Goal: Communication & Community: Answer question/provide support

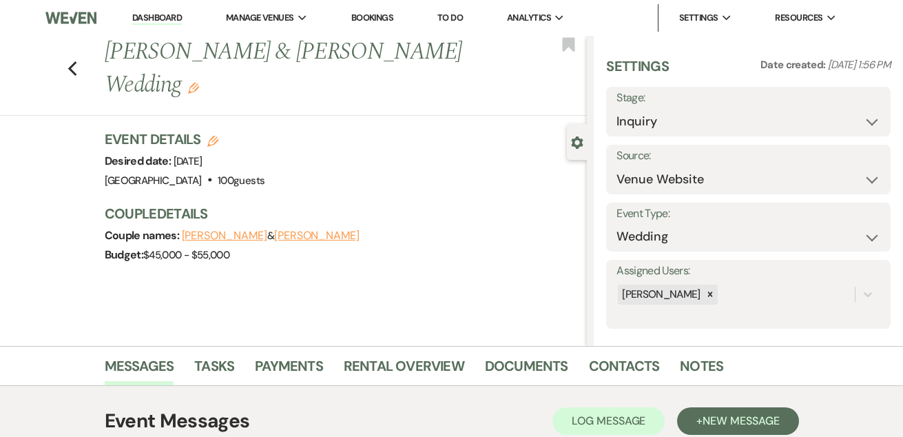
click at [154, 12] on link "Dashboard" at bounding box center [157, 18] width 50 height 13
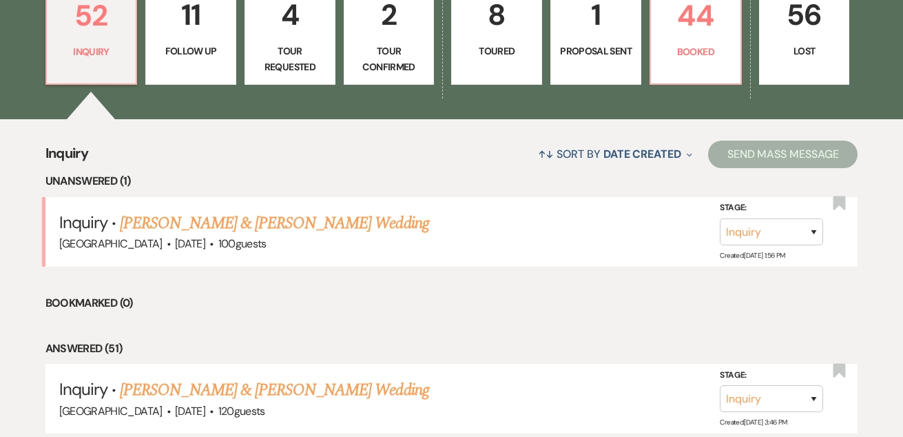
scroll to position [416, 0]
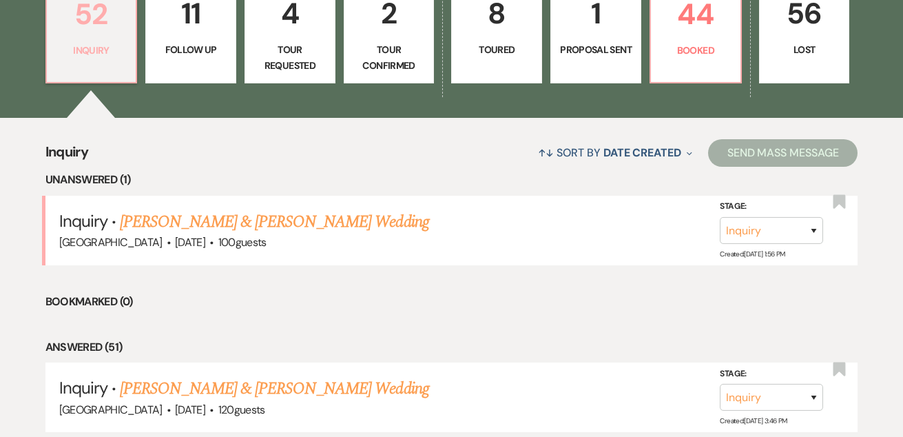
click at [107, 52] on p "Inquiry" at bounding box center [91, 50] width 73 height 15
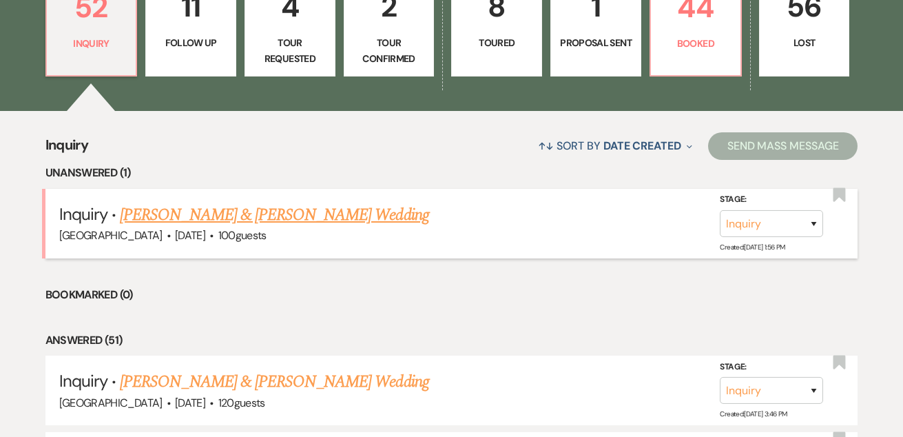
scroll to position [427, 0]
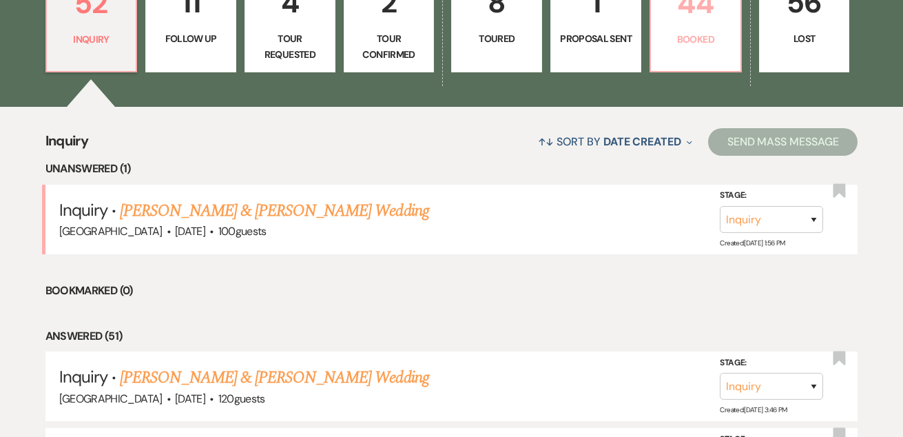
click at [705, 40] on p "Booked" at bounding box center [695, 39] width 73 height 15
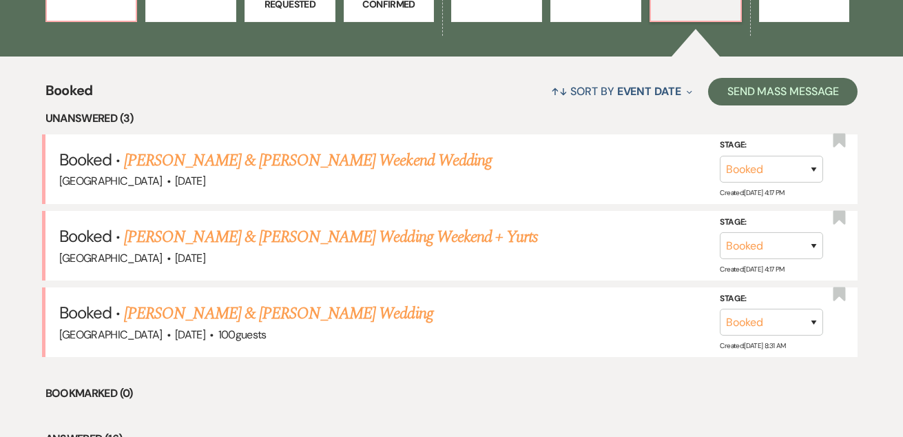
scroll to position [517, 0]
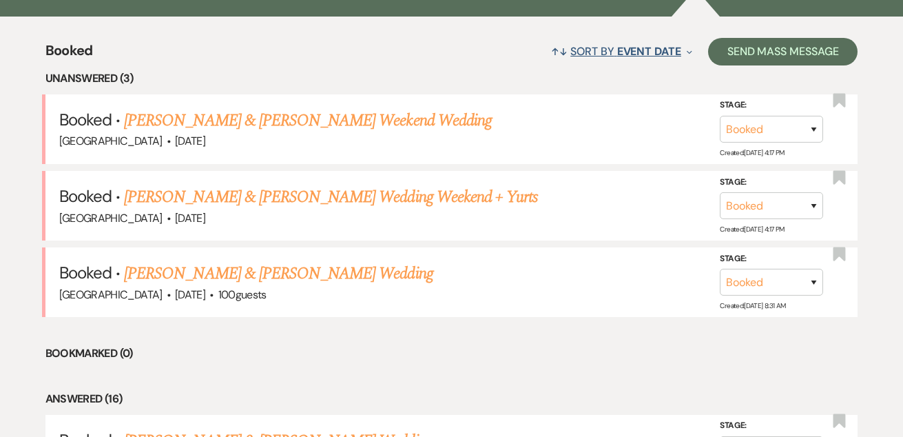
click at [632, 54] on span "Event Date" at bounding box center [649, 51] width 64 height 14
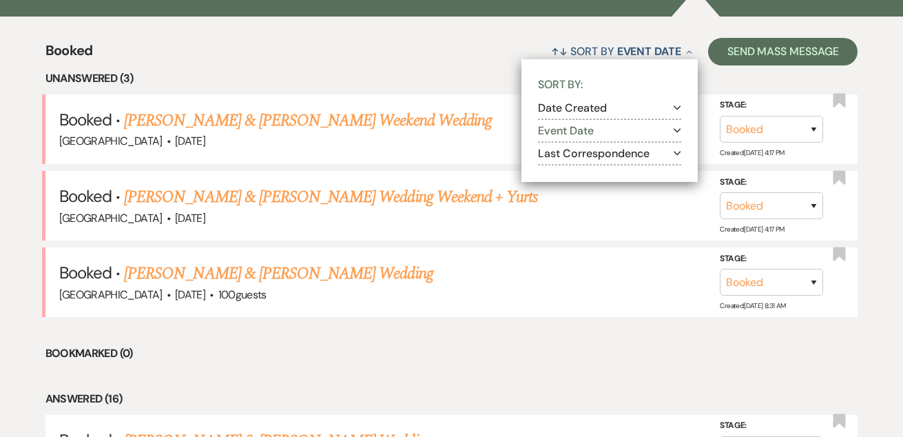
click at [576, 149] on button "Last Correspondence Expand" at bounding box center [609, 153] width 143 height 11
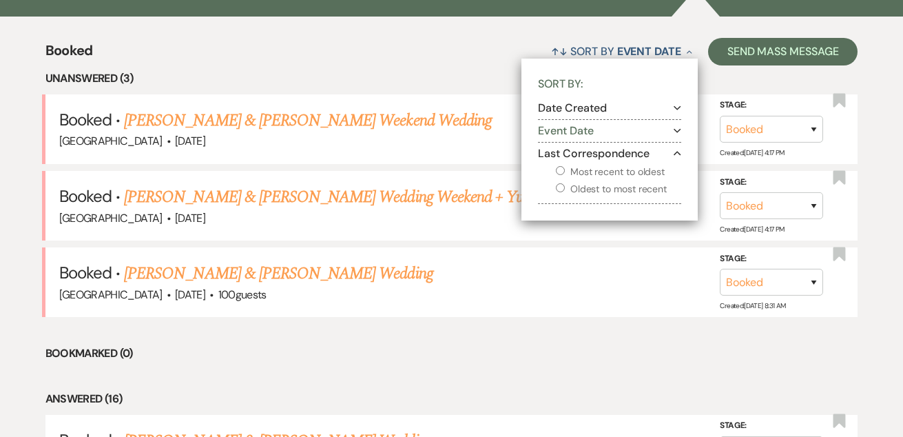
click at [557, 187] on input "Oldest to most recent" at bounding box center [560, 187] width 9 height 9
radio input "true"
click at [482, 344] on li "Bookmarked (0)" at bounding box center [451, 353] width 813 height 18
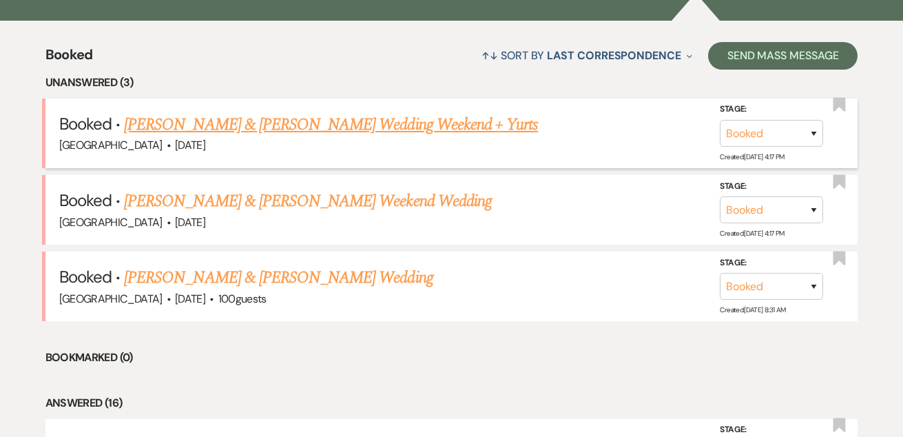
scroll to position [385, 0]
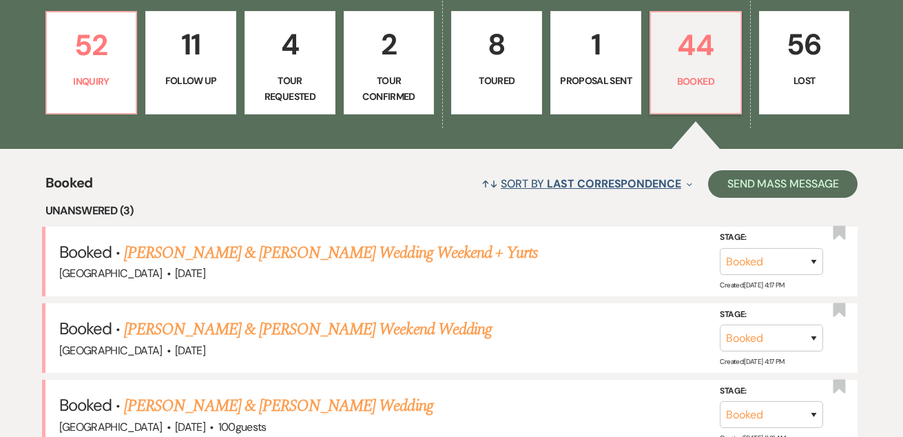
click at [568, 176] on span "Last Correspondence" at bounding box center [614, 183] width 134 height 14
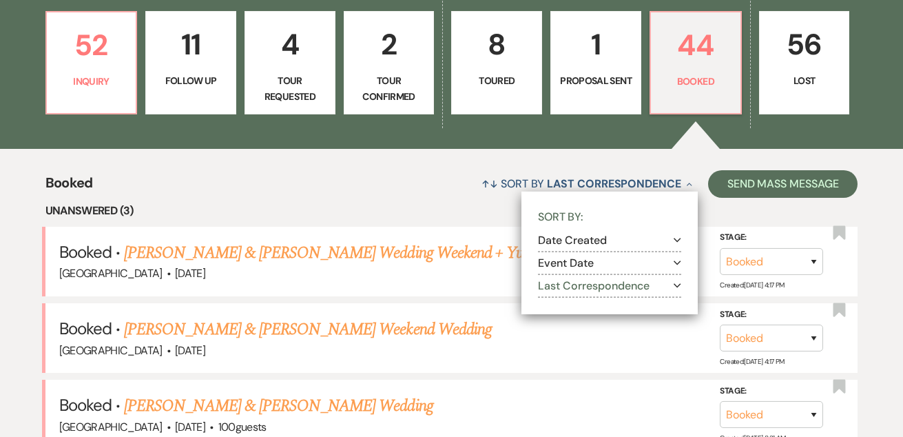
click at [565, 261] on button "Event Date Expand" at bounding box center [609, 263] width 143 height 11
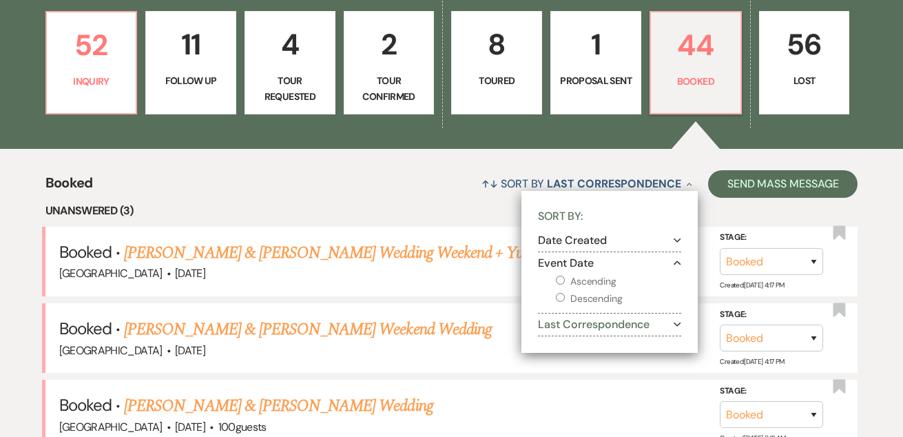
click at [561, 285] on label "Ascending" at bounding box center [618, 281] width 125 height 17
click at [561, 284] on input "Ascending" at bounding box center [560, 280] width 9 height 9
radio input "true"
click at [422, 191] on div "↑↓ Sort By Event Date Collapse Sort By: Date Created Expand Event Date Collapse…" at bounding box center [475, 183] width 765 height 37
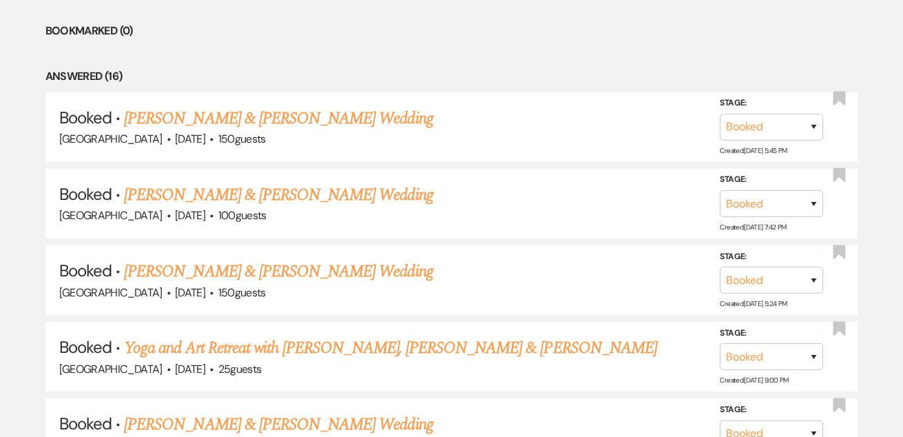
scroll to position [913, 0]
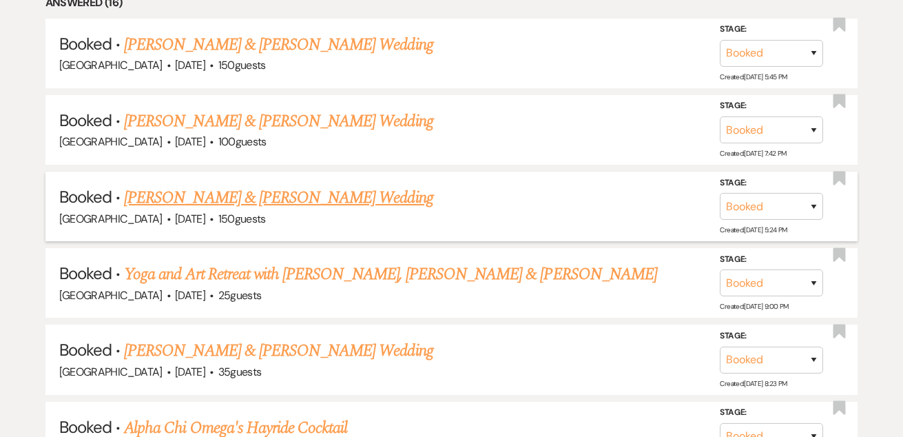
click at [309, 195] on link "Dylan Borig & Ellen Myers's Wedding" at bounding box center [278, 197] width 309 height 25
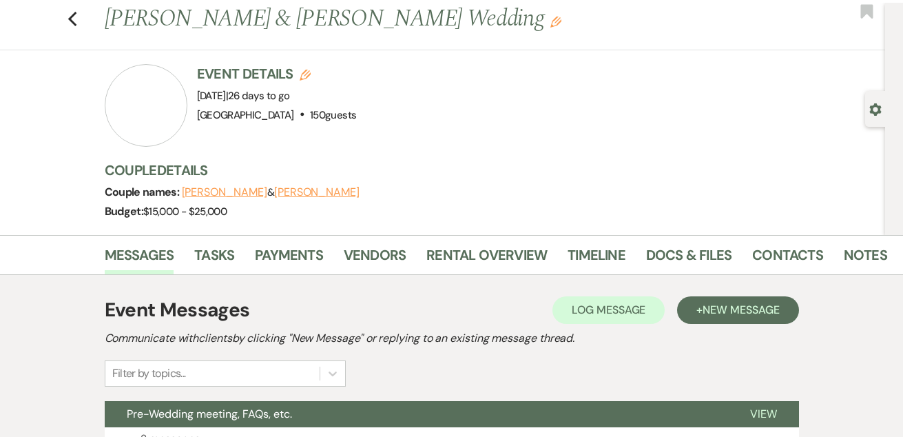
scroll to position [118, 0]
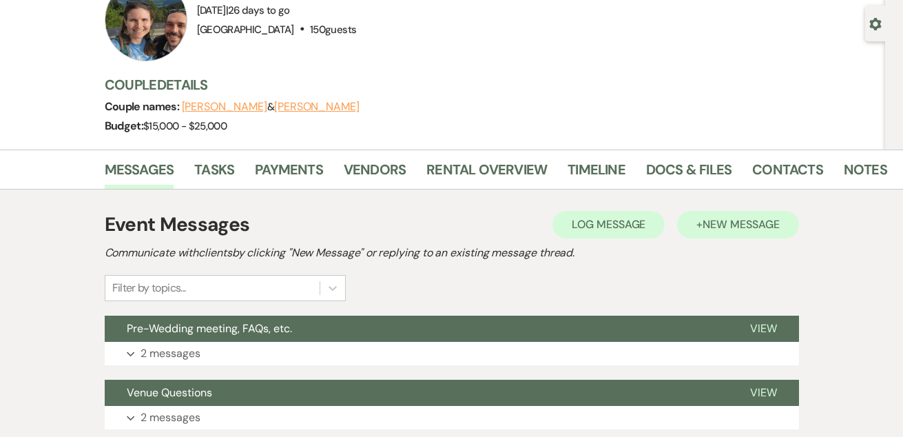
click at [719, 231] on button "+ New Message" at bounding box center [737, 225] width 121 height 28
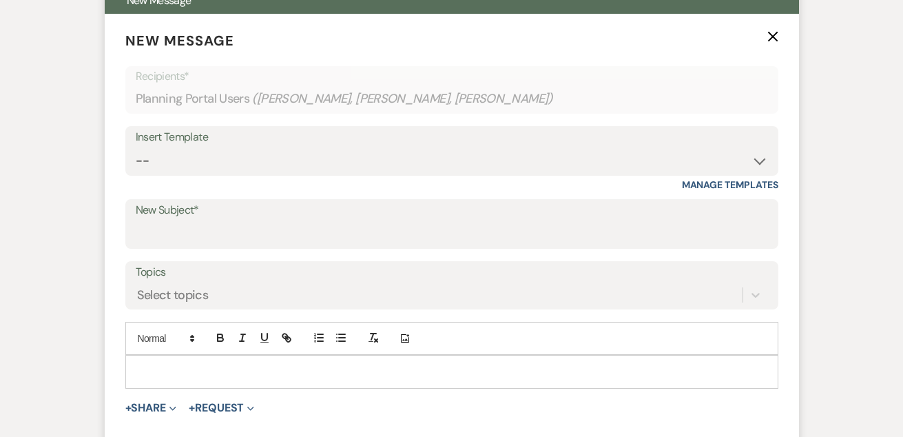
scroll to position [490, 0]
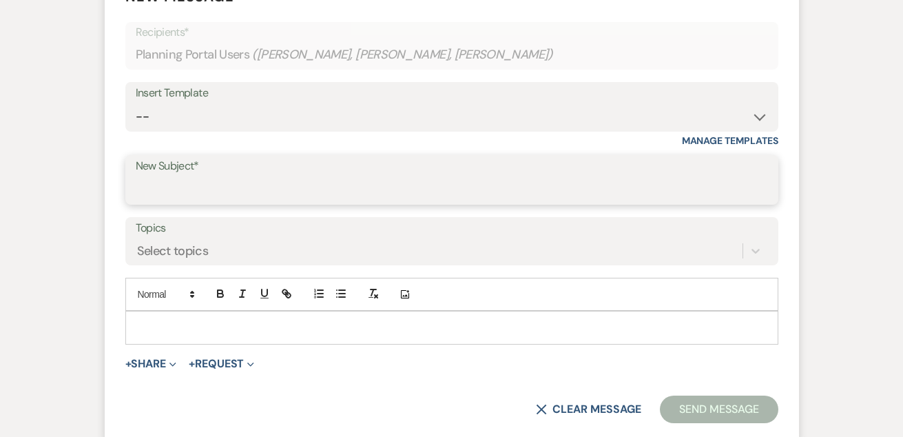
click at [259, 189] on input "New Subject*" at bounding box center [452, 189] width 632 height 27
type input "Visit tomorrow"
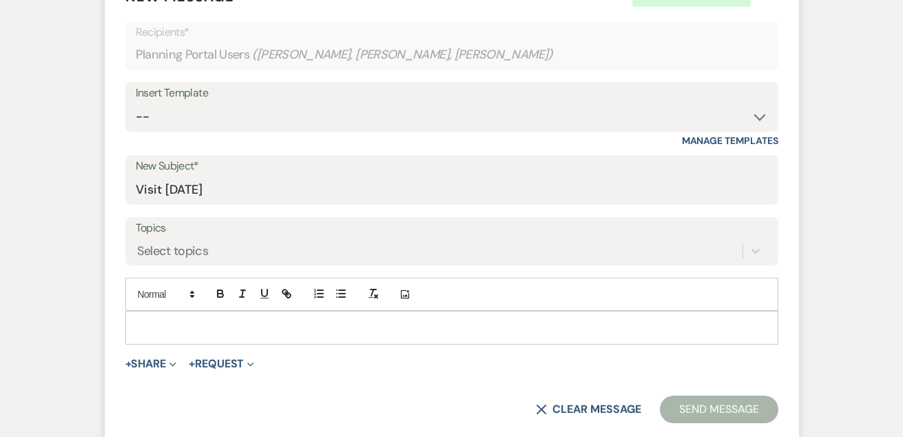
click at [198, 330] on p at bounding box center [451, 327] width 631 height 15
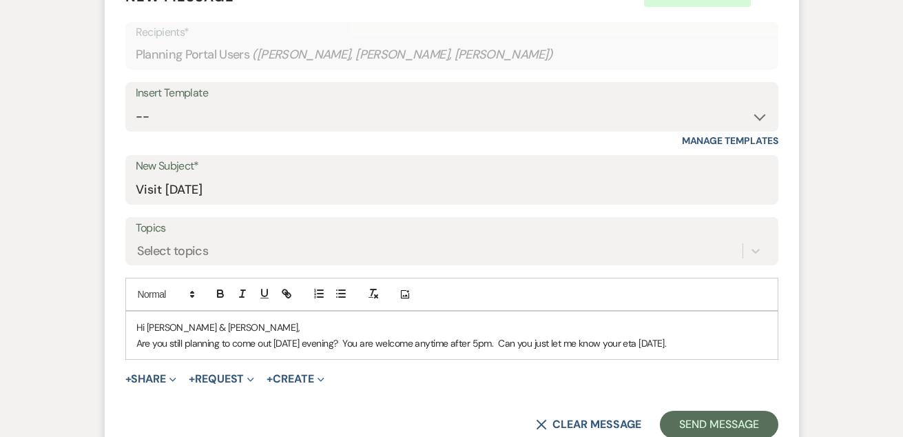
click at [504, 341] on p "Are you still planning to come out tomorrow evening? You are welcome anytime af…" at bounding box center [451, 342] width 631 height 15
click at [555, 351] on p "Are you still planning to come out tomorrow evening? You are welcome anytime af…" at bounding box center [451, 342] width 631 height 15
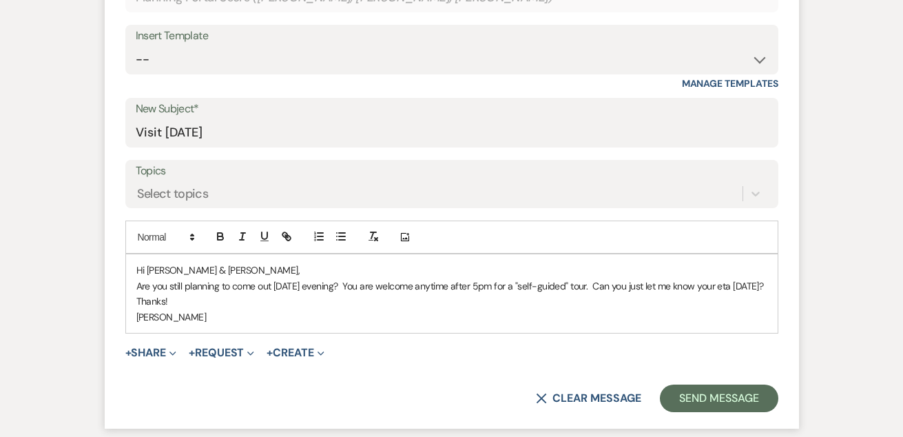
scroll to position [549, 0]
click at [580, 280] on p "Are you still planning to come out tomorrow evening? You are welcome anytime af…" at bounding box center [451, 284] width 631 height 15
click at [530, 280] on p "Are you still planning to come out tomorrow evening? You are welcome anytime af…" at bounding box center [451, 284] width 631 height 15
click at [536, 292] on p "Are you still planning to come out tomorrow evening? You are welcome anytime af…" at bounding box center [451, 284] width 631 height 15
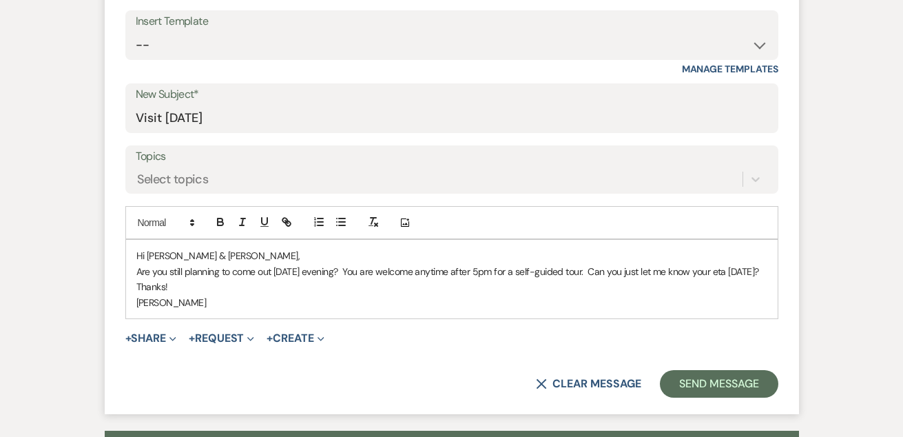
click at [501, 294] on p "Thanks!" at bounding box center [451, 286] width 631 height 15
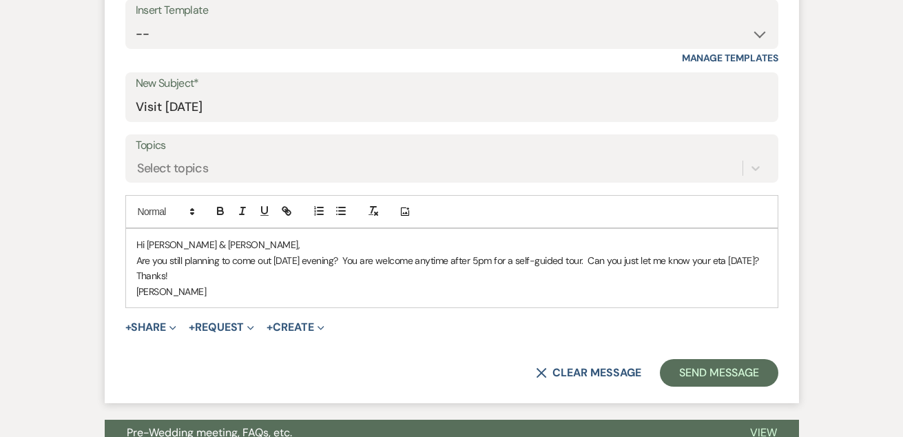
scroll to position [574, 0]
click at [594, 253] on p "Are you still planning to come out tomorrow evening? You are welcome anytime af…" at bounding box center [451, 259] width 631 height 15
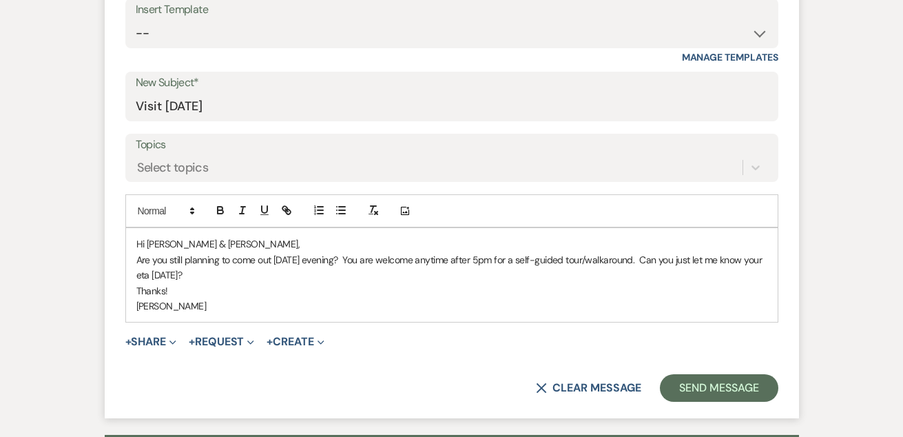
click at [603, 271] on p "Are you still planning to come out tomorrow evening? You are welcome anytime af…" at bounding box center [451, 267] width 631 height 31
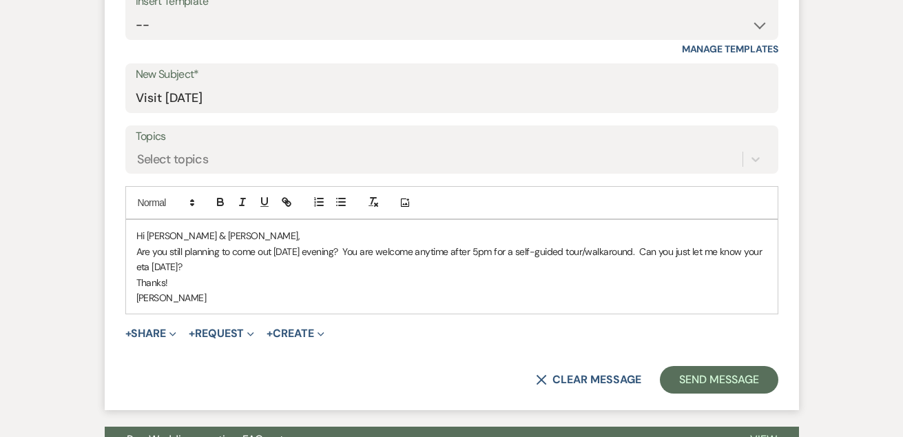
scroll to position [584, 0]
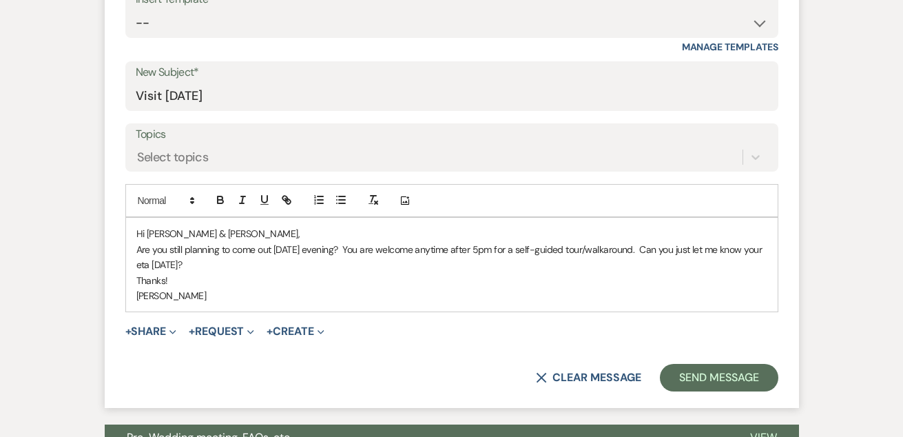
click at [636, 246] on p "Are you still planning to come out tomorrow evening? You are welcome anytime af…" at bounding box center [451, 257] width 631 height 31
click at [612, 247] on p "Are you still planning to come out tomorrow evening? You are welcome anytime af…" at bounding box center [451, 257] width 631 height 31
drag, startPoint x: 614, startPoint y: 247, endPoint x: 585, endPoint y: 264, distance: 32.7
click at [585, 264] on p "Are you still planning to come out tomorrow evening? You are welcome anytime af…" at bounding box center [451, 257] width 631 height 31
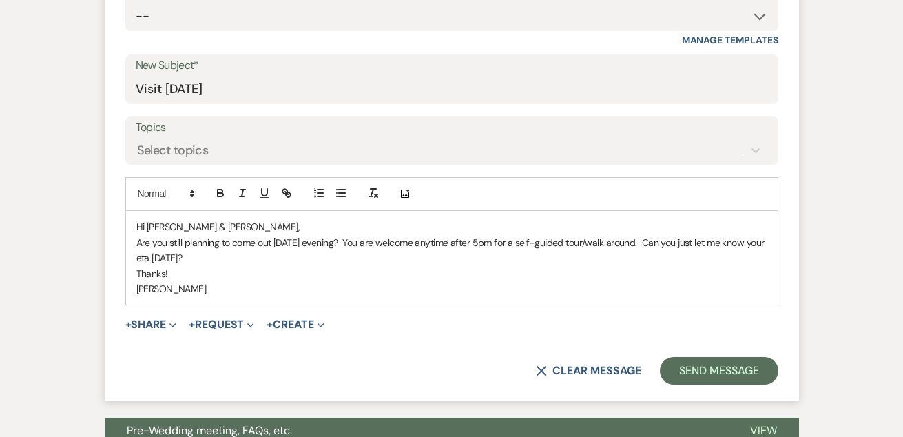
click at [585, 266] on p "Thanks!" at bounding box center [451, 273] width 631 height 15
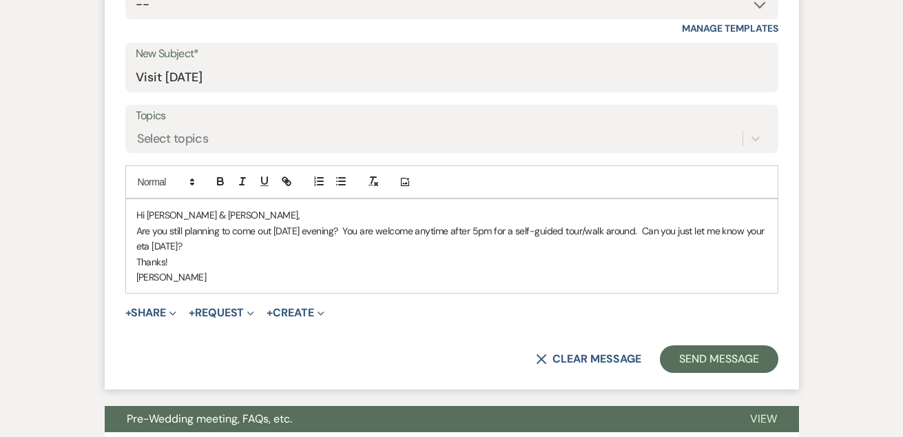
click at [602, 260] on p "Thanks!" at bounding box center [451, 261] width 631 height 15
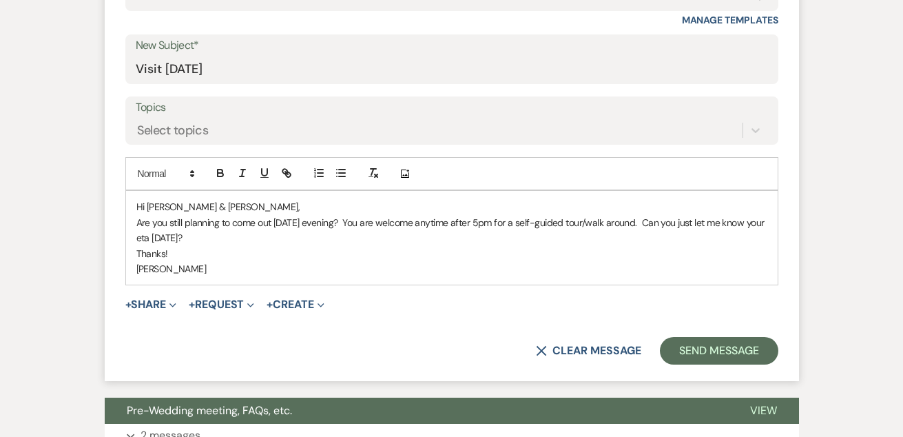
scroll to position [614, 0]
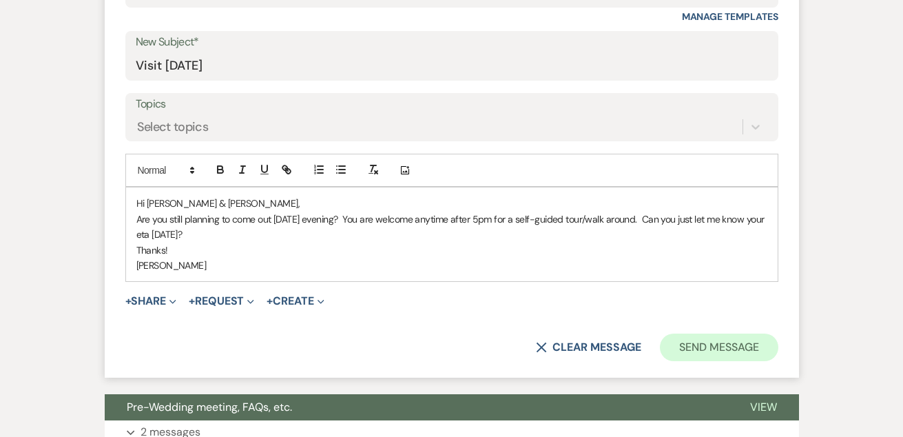
click at [701, 339] on button "Send Message" at bounding box center [719, 347] width 118 height 28
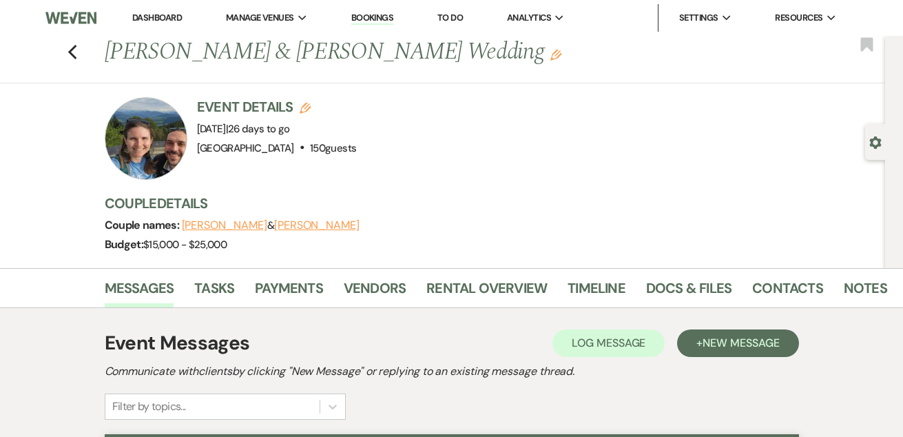
scroll to position [0, 0]
click at [144, 20] on link "Dashboard" at bounding box center [157, 18] width 50 height 12
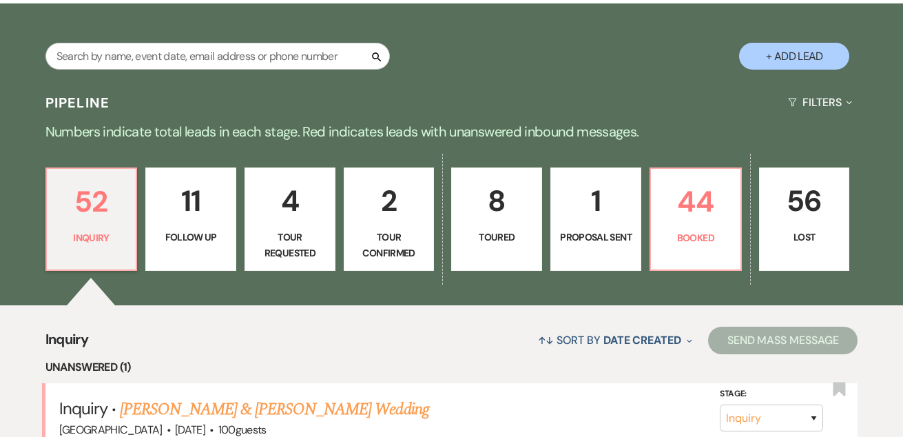
scroll to position [236, 0]
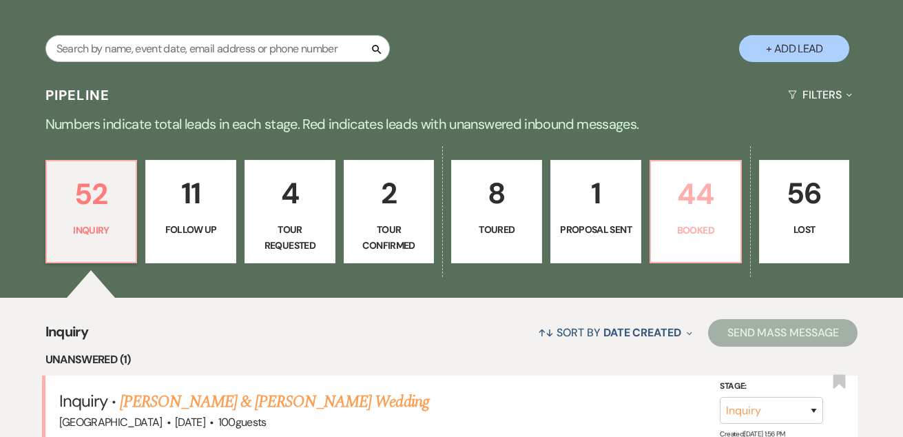
click at [679, 222] on link "44 Booked" at bounding box center [696, 211] width 92 height 103
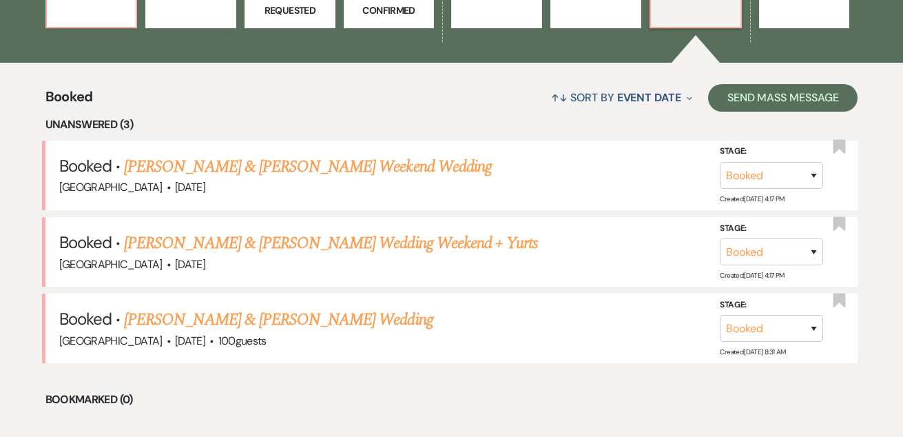
scroll to position [475, 0]
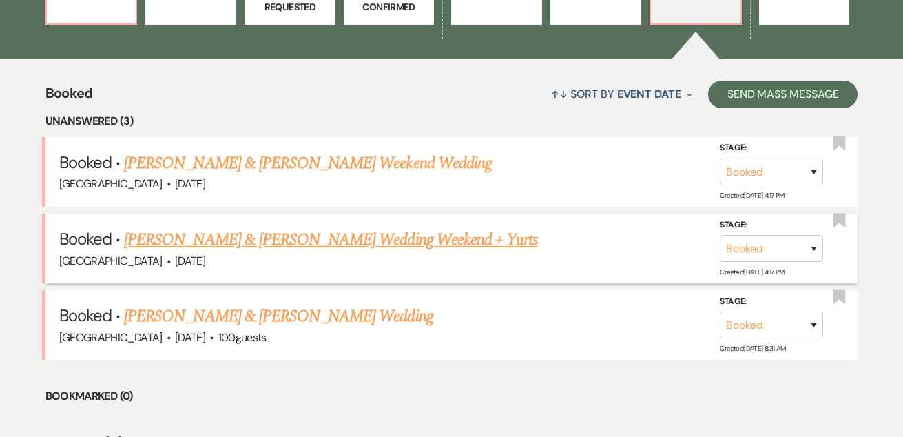
click at [378, 232] on link "Caroline Pao & Chase Coleman's Wedding Weekend + Yurts" at bounding box center [331, 239] width 414 height 25
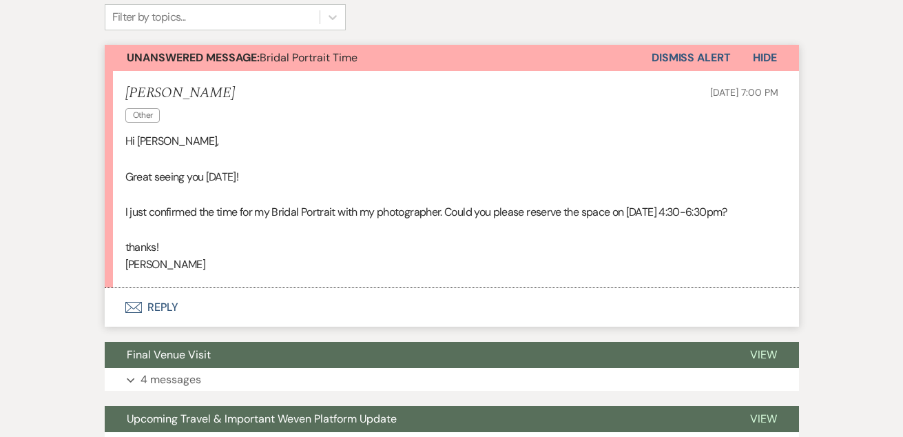
scroll to position [346, 0]
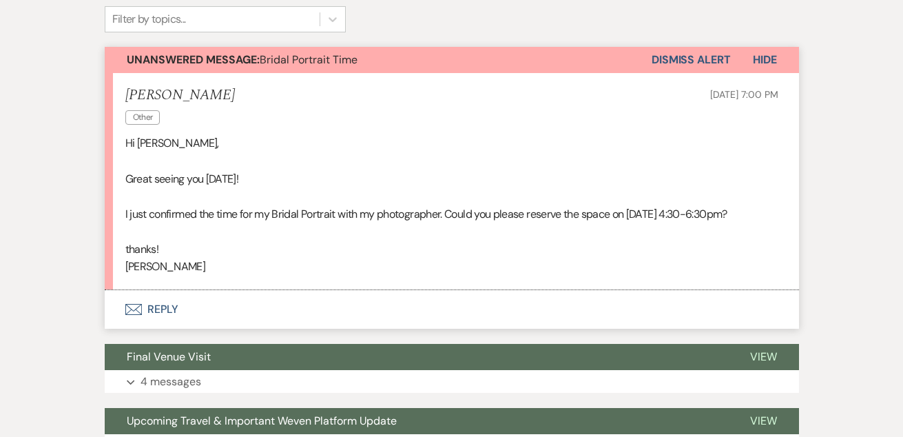
click at [162, 329] on button "Envelope Reply" at bounding box center [452, 309] width 694 height 39
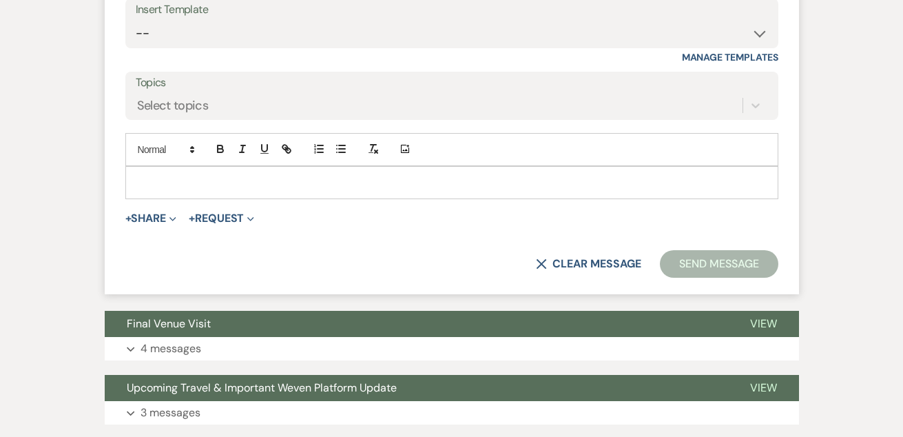
scroll to position [776, 0]
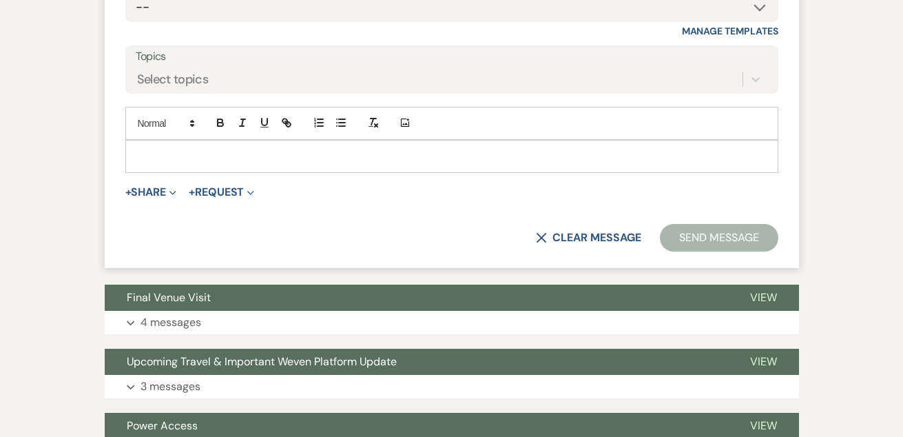
click at [260, 173] on div at bounding box center [451, 156] width 653 height 33
click at [253, 164] on p at bounding box center [451, 156] width 631 height 15
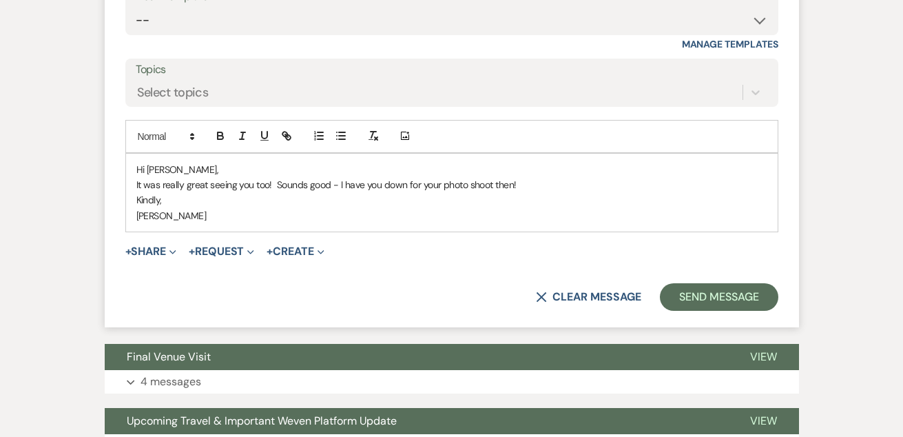
scroll to position [796, 0]
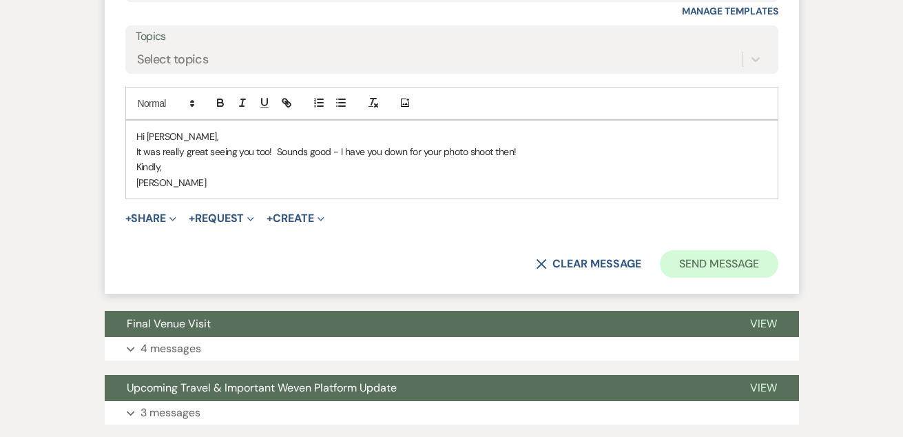
click at [719, 269] on button "Send Message" at bounding box center [719, 264] width 118 height 28
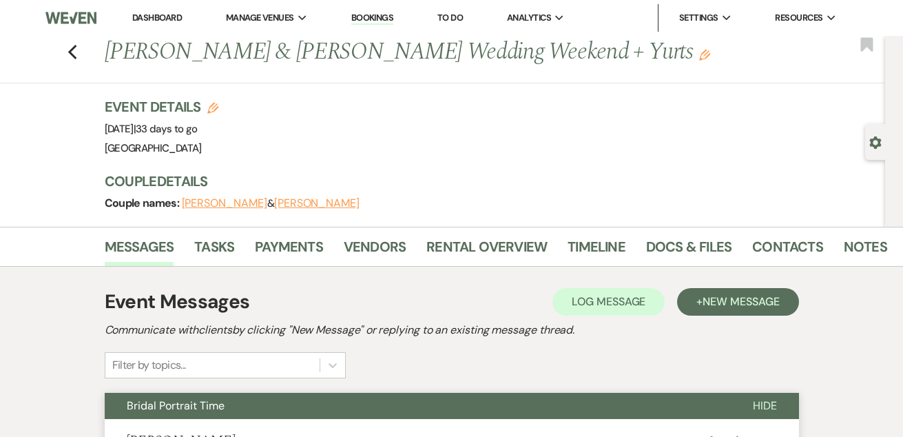
scroll to position [0, 0]
click at [158, 17] on link "Dashboard" at bounding box center [157, 18] width 50 height 12
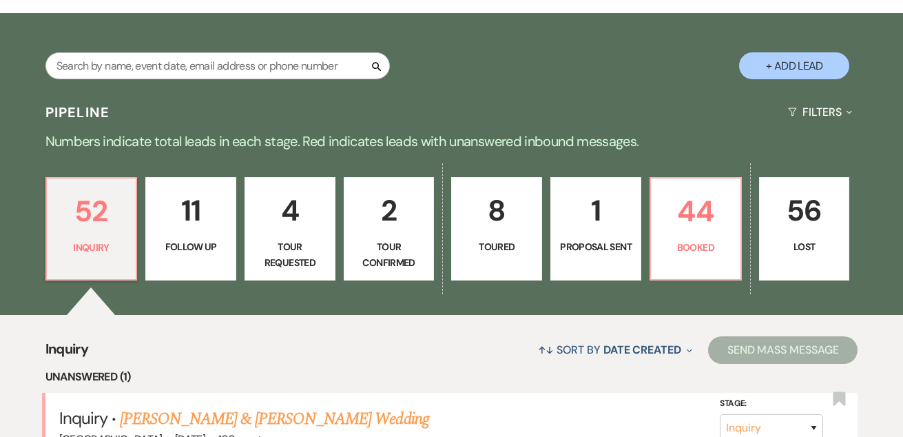
scroll to position [245, 0]
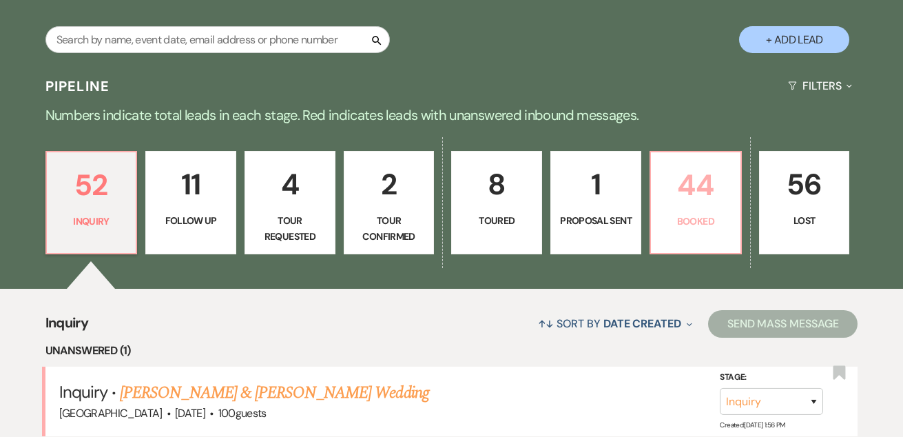
click at [670, 191] on p "44" at bounding box center [695, 185] width 73 height 46
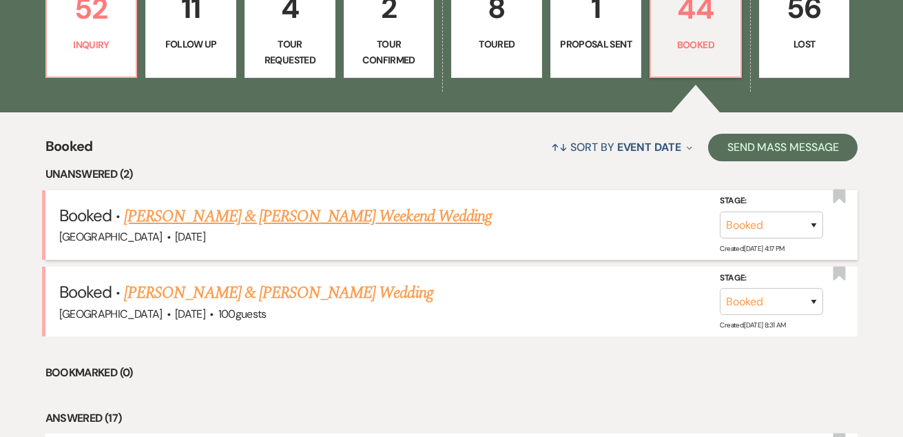
scroll to position [476, 0]
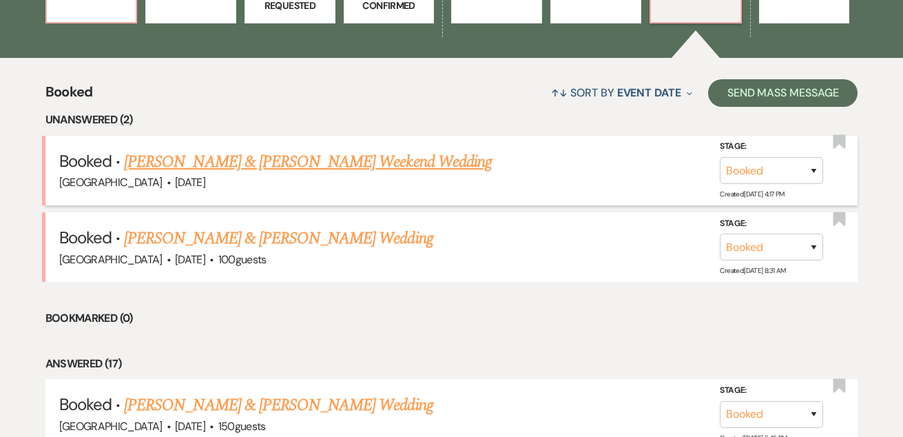
click at [293, 156] on link "Sarah Jenkins & Bec Alderson's Weekend Wedding" at bounding box center [308, 161] width 368 height 25
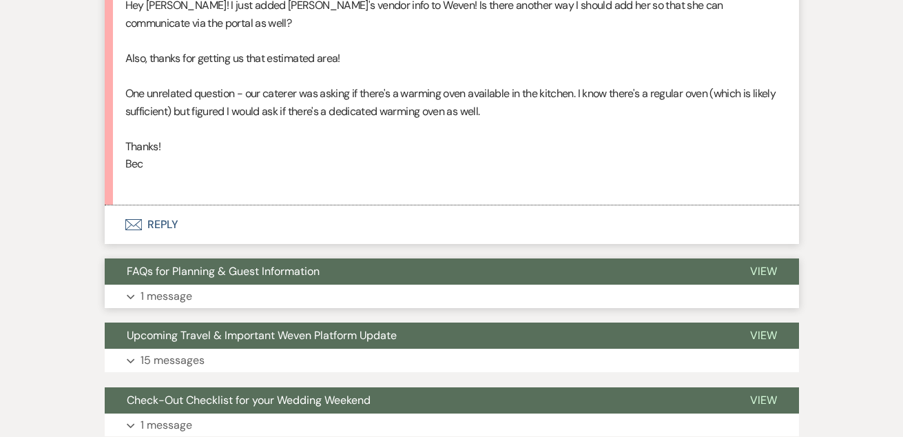
scroll to position [1599, 0]
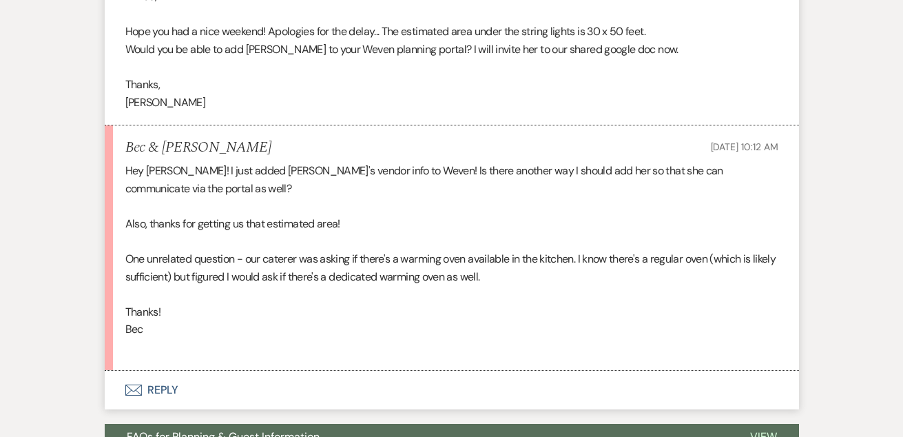
click at [176, 371] on button "Envelope Reply" at bounding box center [452, 390] width 694 height 39
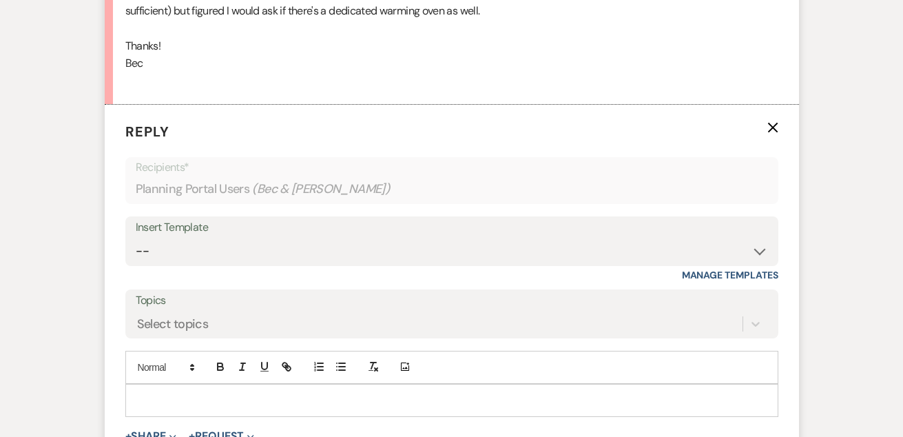
scroll to position [1908, 0]
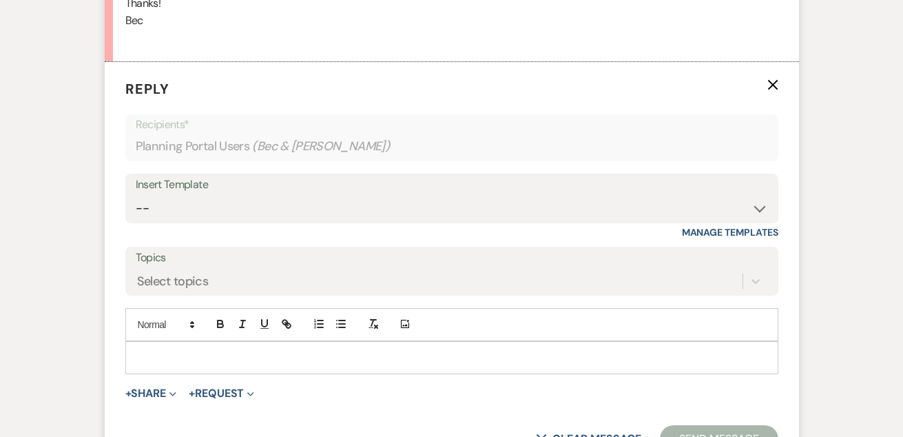
click at [204, 342] on div at bounding box center [452, 358] width 652 height 32
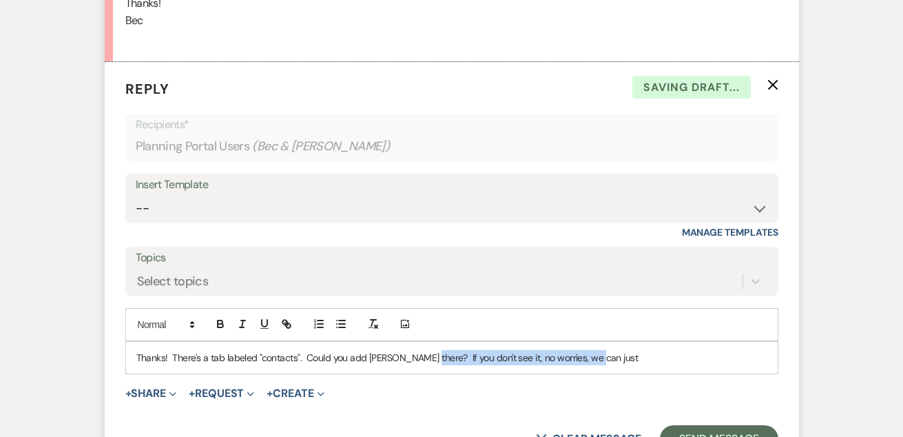
drag, startPoint x: 640, startPoint y: 303, endPoint x: 418, endPoint y: 304, distance: 221.8
click at [418, 350] on p "Thanks! There's a tab labeled "contacts". Could you add Trish there? If you don…" at bounding box center [451, 357] width 631 height 15
click at [386, 350] on p "Thanks! There's a tab labeled "contacts". Could you add Trish there?" at bounding box center [451, 357] width 631 height 15
click at [495, 350] on p "Thanks! There's a tab labeled "contacts". Could you add Trish as a contact ther…" at bounding box center [451, 357] width 631 height 15
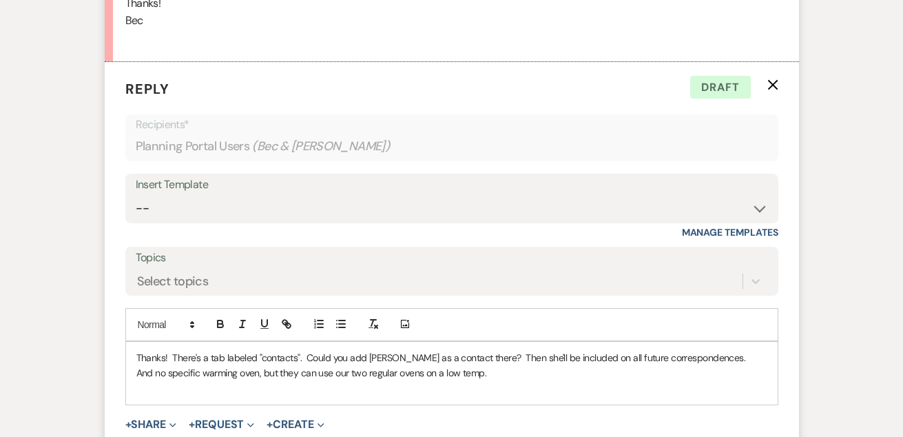
click at [298, 350] on p "Thanks! There's a tab labeled "contacts". Could you add Trish as a contact ther…" at bounding box center [451, 357] width 631 height 15
click at [174, 350] on p "Thanks! There's a tab labeled "contacts". Could you add Trish as a contact ther…" at bounding box center [451, 357] width 631 height 15
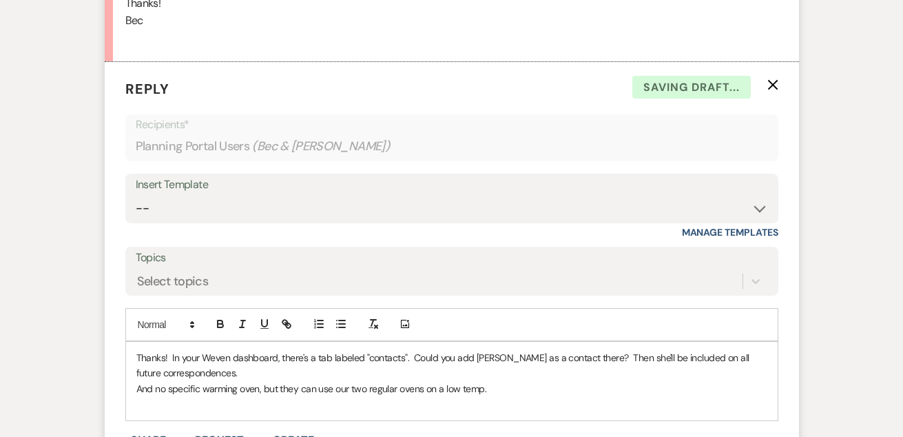
click at [353, 350] on p "Thanks! In your Weven dashboard, there's a tab labeled "contacts". Could you ad…" at bounding box center [451, 365] width 631 height 31
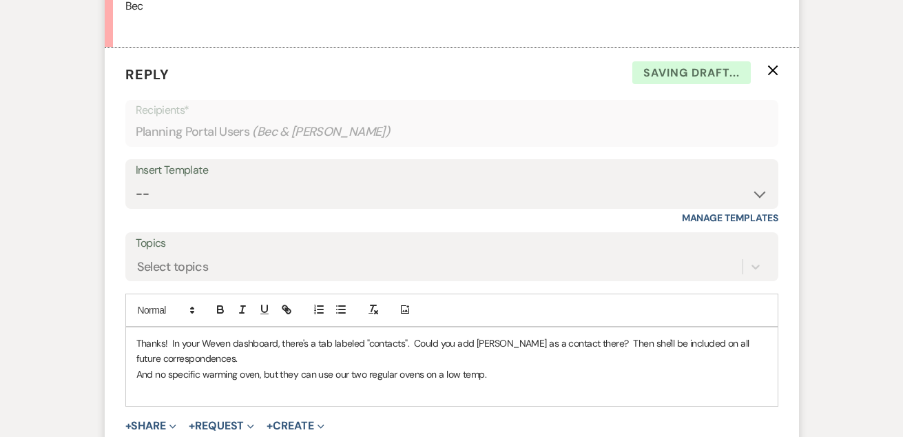
click at [490, 366] on p "And no specific warming oven, but they can use our two regular ovens on a low t…" at bounding box center [451, 373] width 631 height 15
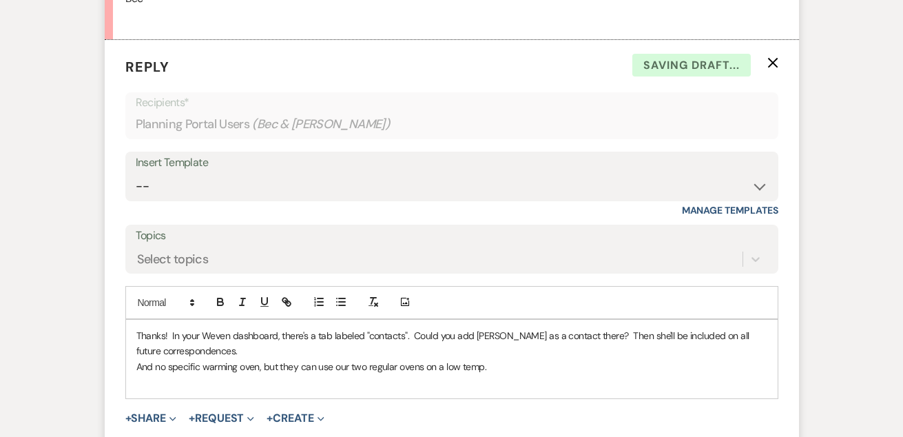
scroll to position [1931, 0]
click at [529, 373] on p at bounding box center [451, 380] width 631 height 15
drag, startPoint x: 181, startPoint y: 331, endPoint x: 105, endPoint y: 331, distance: 76.5
click at [107, 331] on form "Reply X Saving draft... Recipients* Planning Portal Users ( Bec & Sarah ) Inser…" at bounding box center [452, 266] width 694 height 454
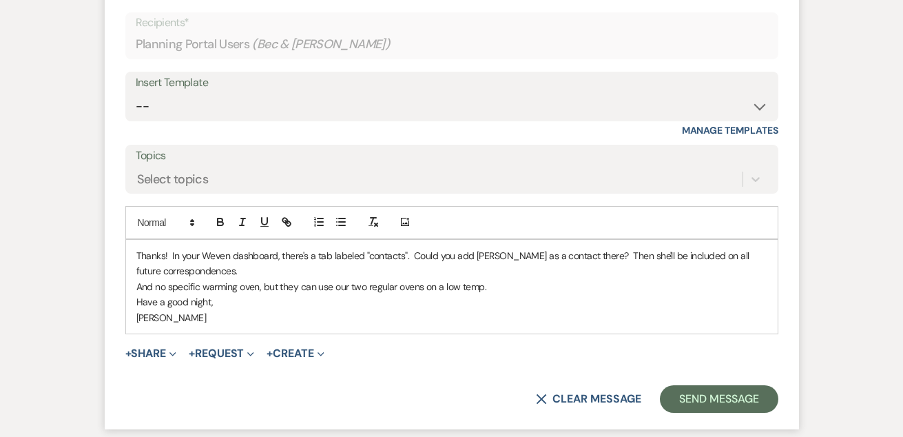
scroll to position [2053, 0]
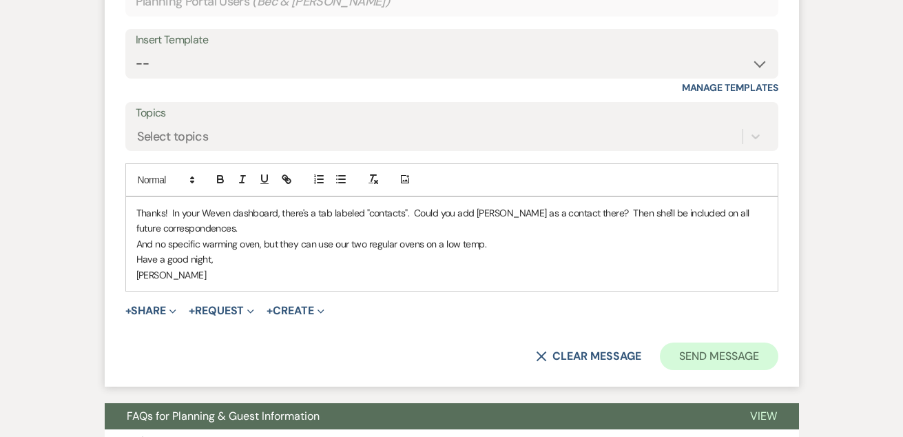
click at [686, 342] on button "Send Message" at bounding box center [719, 356] width 118 height 28
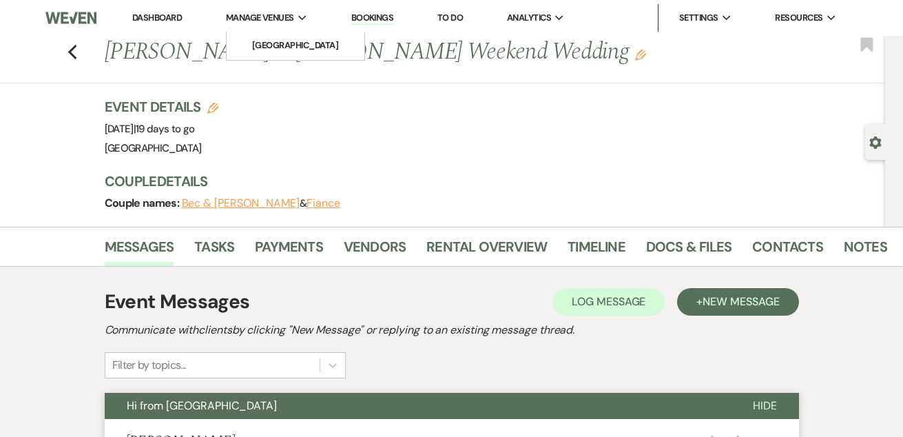
scroll to position [0, 0]
click at [160, 15] on link "Dashboard" at bounding box center [157, 18] width 50 height 12
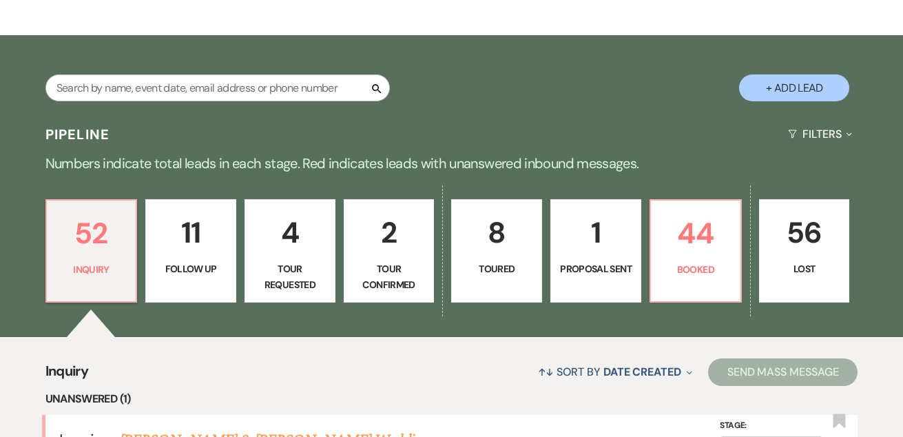
scroll to position [235, 0]
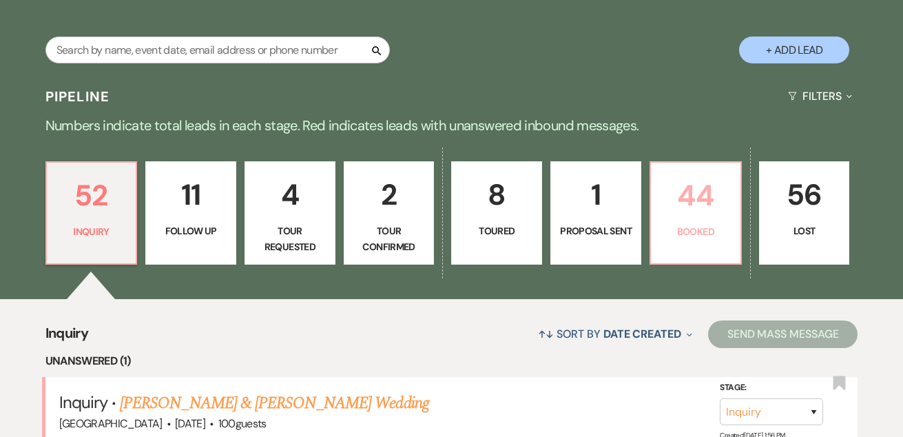
click at [684, 230] on p "Booked" at bounding box center [695, 231] width 73 height 15
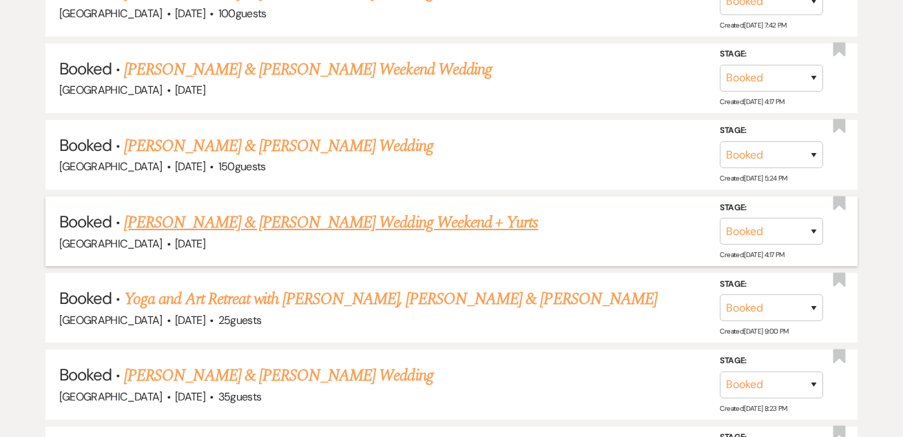
click at [430, 217] on link "Caroline Pao & Chase Coleman's Wedding Weekend + Yurts" at bounding box center [331, 222] width 414 height 25
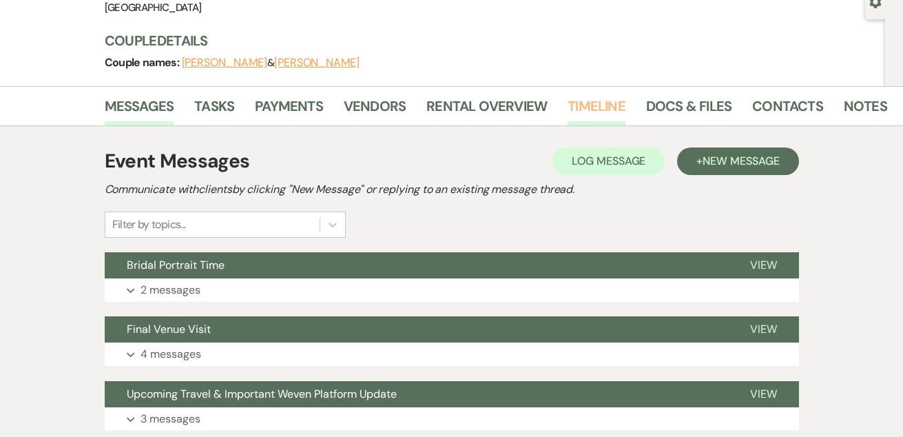
scroll to position [152, 0]
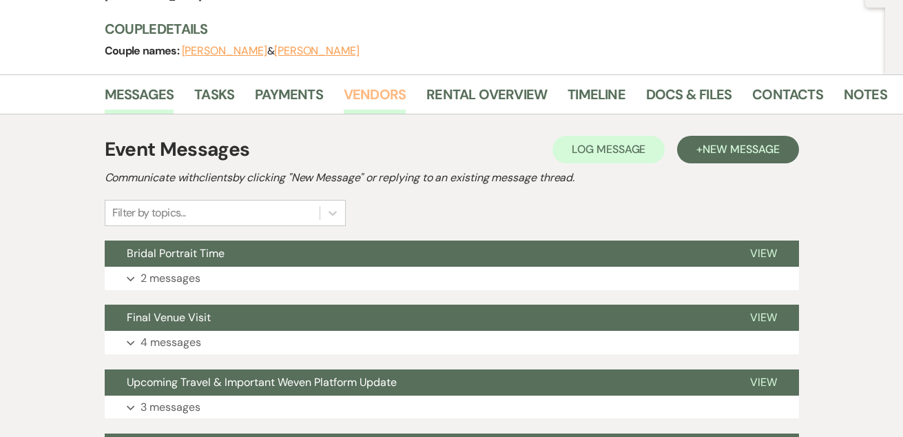
click at [367, 92] on link "Vendors" at bounding box center [375, 98] width 62 height 30
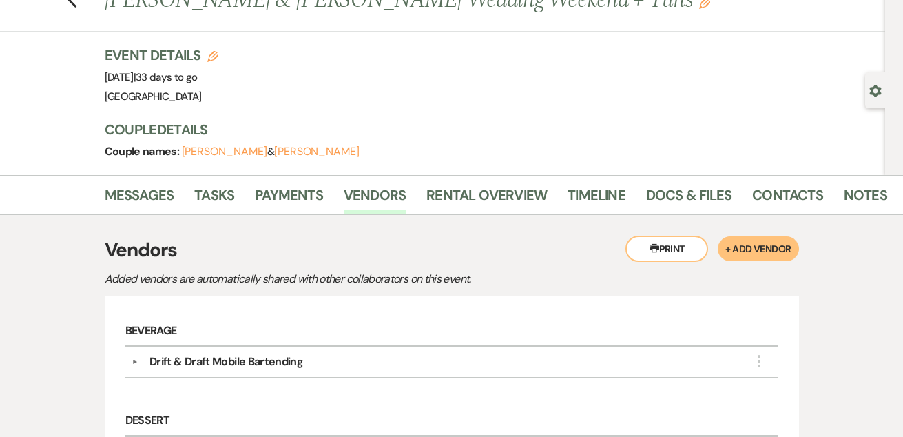
scroll to position [44, 0]
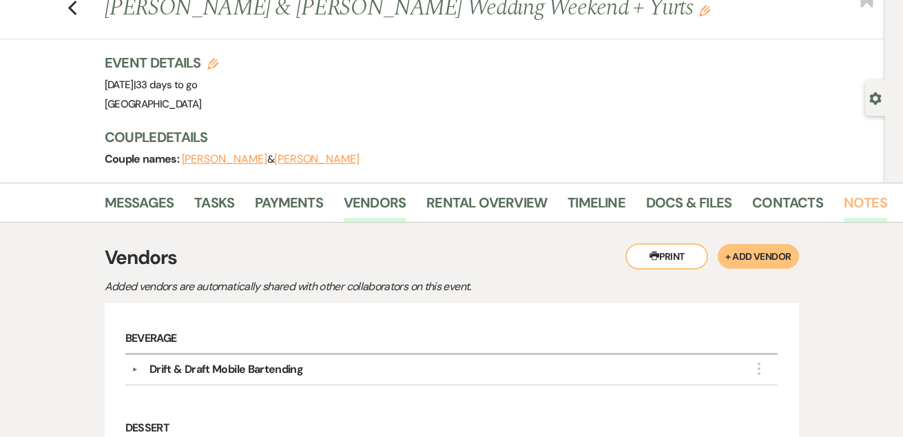
click at [864, 199] on link "Notes" at bounding box center [865, 206] width 43 height 30
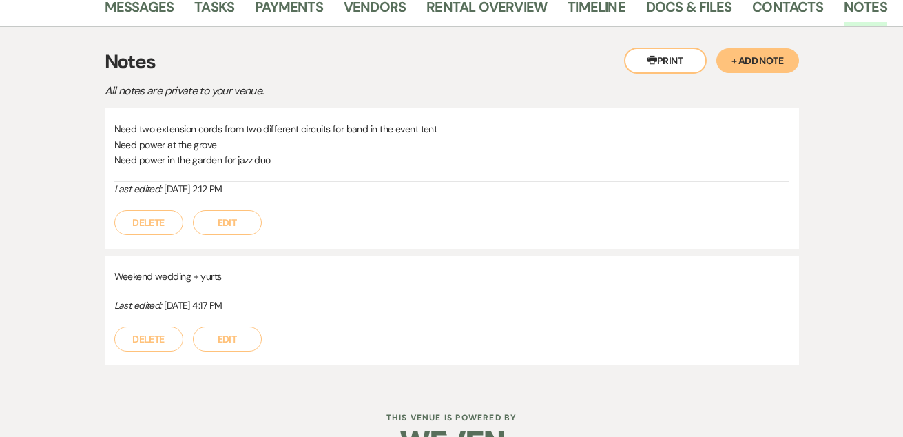
scroll to position [87, 0]
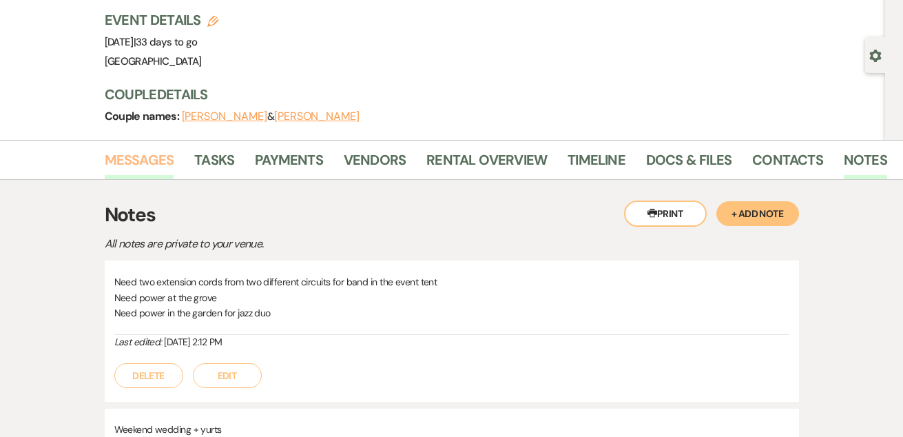
click at [159, 160] on link "Messages" at bounding box center [140, 164] width 70 height 30
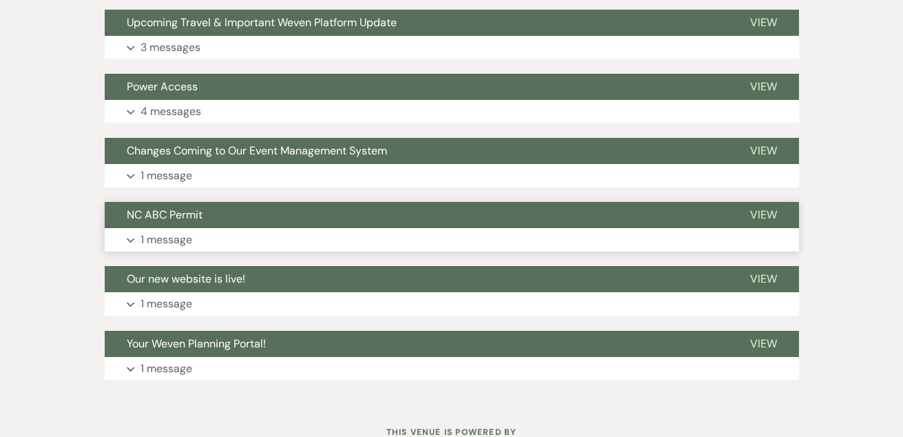
scroll to position [515, 0]
